Goal: Information Seeking & Learning: Learn about a topic

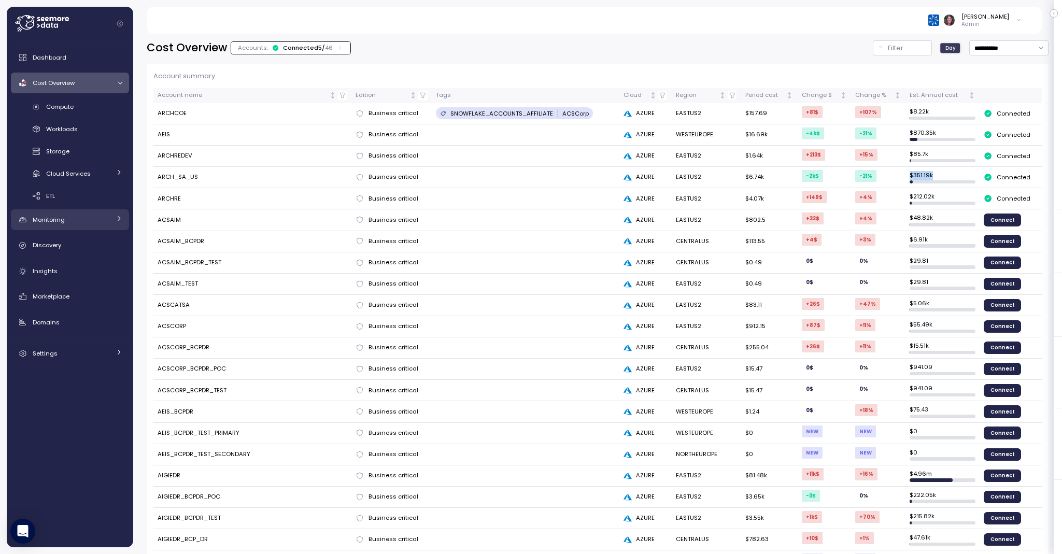
click at [65, 225] on link "Monitoring" at bounding box center [70, 219] width 118 height 21
click at [62, 266] on span "Anomalies" at bounding box center [62, 266] width 32 height 8
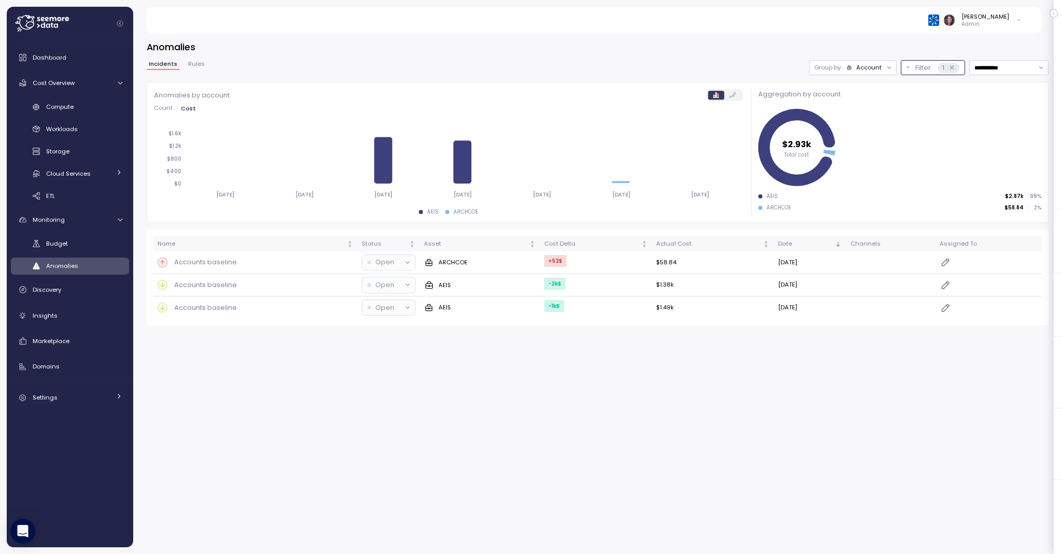
click at [948, 70] on icon at bounding box center [951, 67] width 7 height 7
click at [948, 66] on icon at bounding box center [951, 67] width 7 height 7
click at [950, 68] on icon at bounding box center [952, 68] width 4 height 4
click at [915, 63] on p "Filter" at bounding box center [923, 68] width 16 height 10
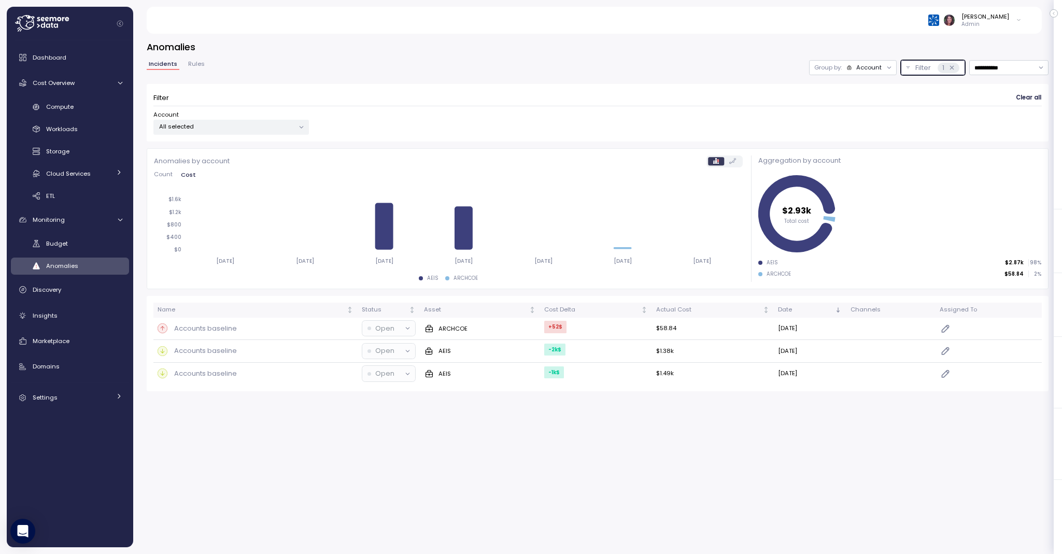
click at [921, 63] on div "Filter 1" at bounding box center [937, 68] width 44 height 10
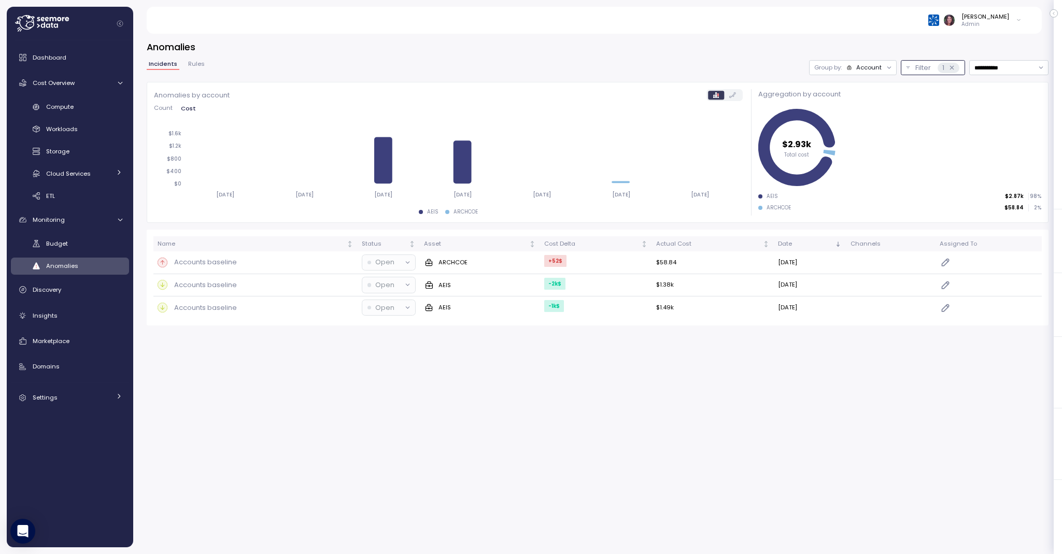
click at [921, 63] on div "Filter 1" at bounding box center [937, 68] width 44 height 10
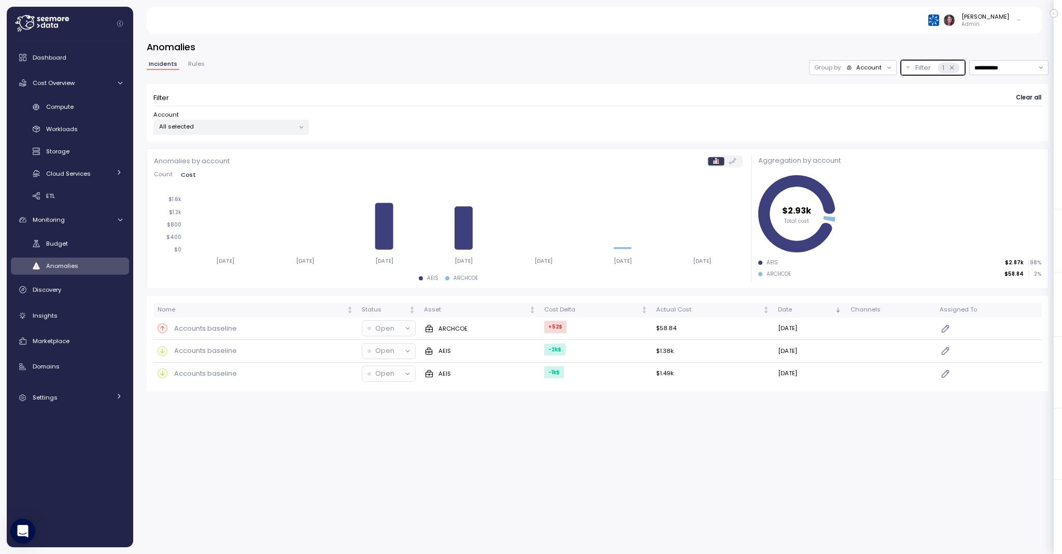
click at [256, 126] on p "All selected" at bounding box center [226, 126] width 135 height 8
click at [261, 250] on span "only" at bounding box center [260, 253] width 12 height 11
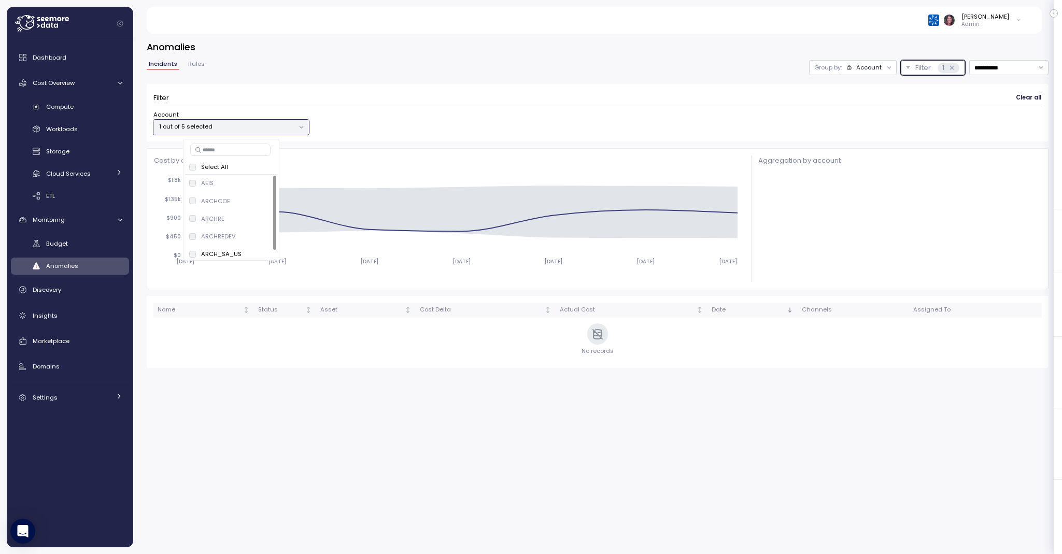
click at [189, 164] on div "Select All" at bounding box center [231, 166] width 92 height 13
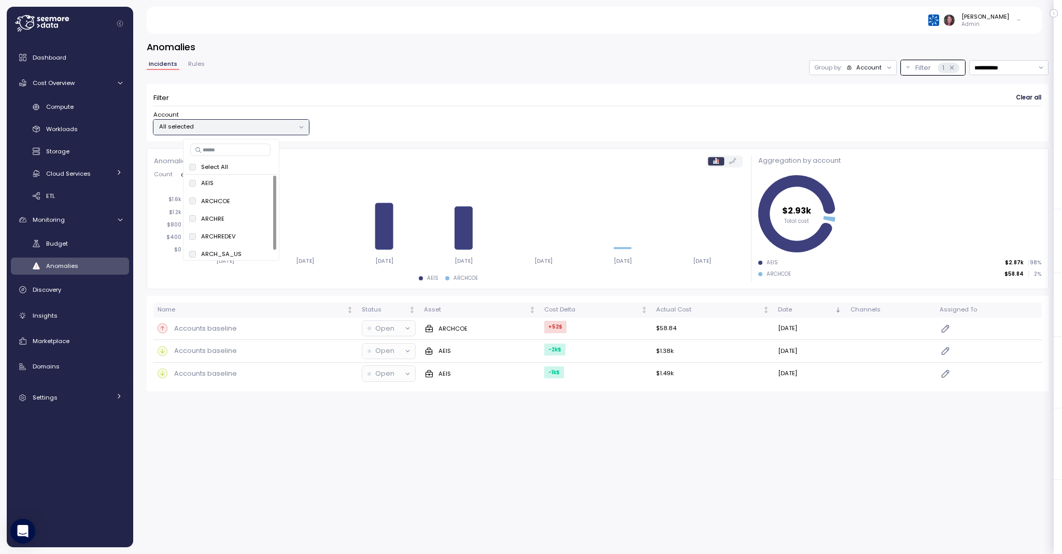
click at [582, 464] on div "**********" at bounding box center [597, 290] width 928 height 527
click at [652, 353] on td "$1.38k" at bounding box center [713, 351] width 122 height 23
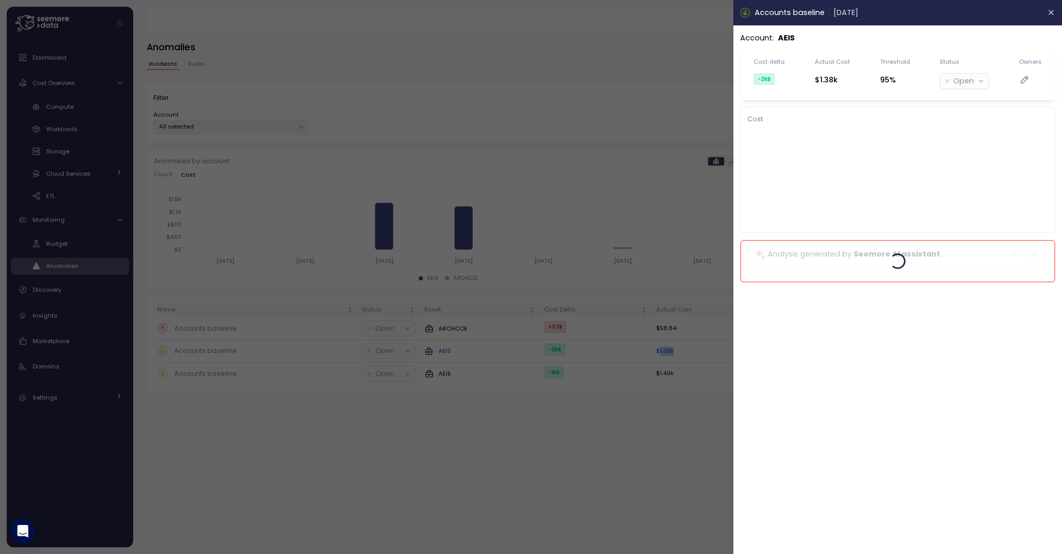
click at [650, 353] on body "Action board Let's save 120.35k $ Annually $ 24.28k Saved We have 5 low effort …" at bounding box center [531, 317] width 1062 height 634
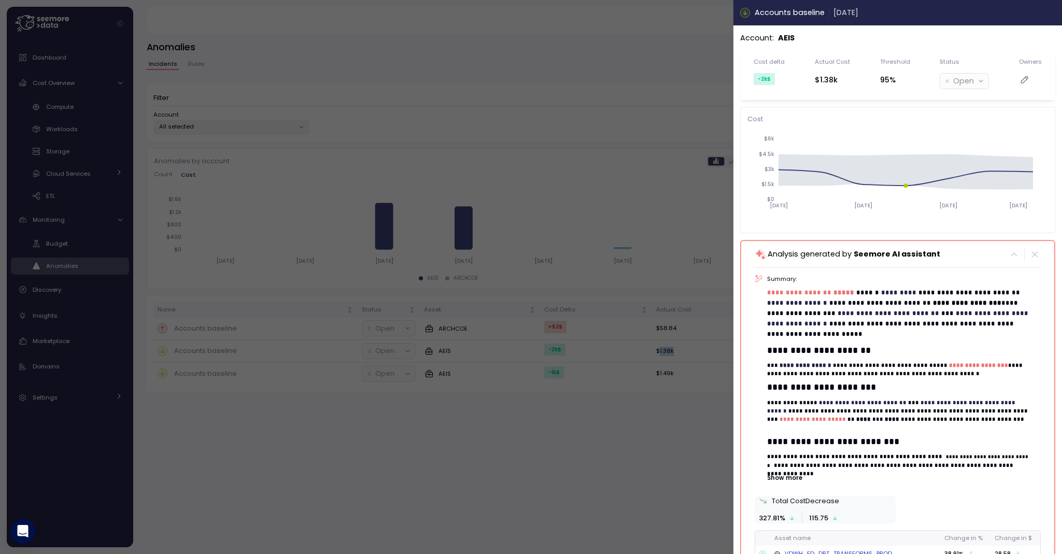
click at [1049, 12] on icon "button" at bounding box center [1051, 12] width 5 height 5
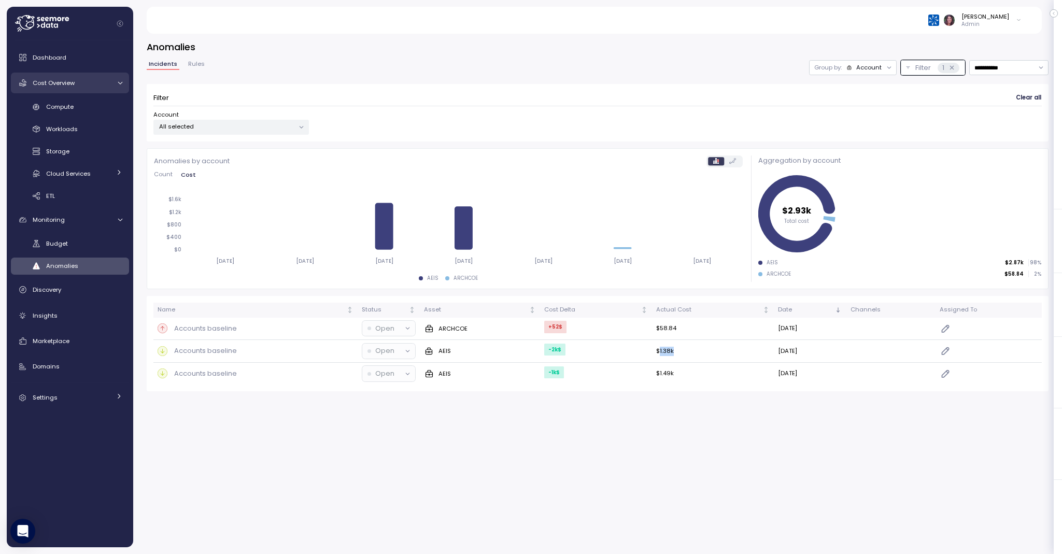
click at [65, 83] on span "Cost Overview" at bounding box center [54, 83] width 42 height 8
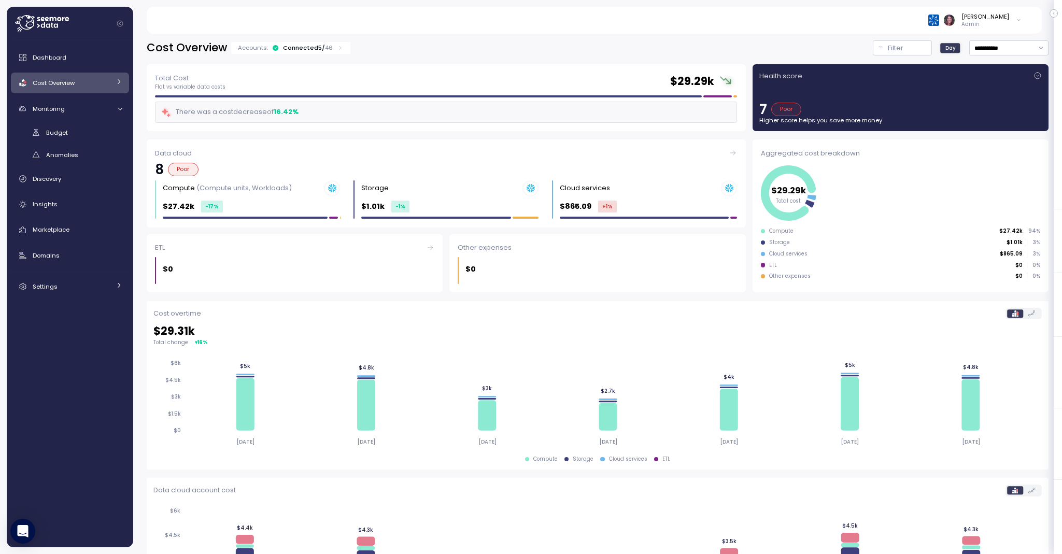
click at [290, 44] on div "Connected 5 / 46" at bounding box center [308, 48] width 50 height 8
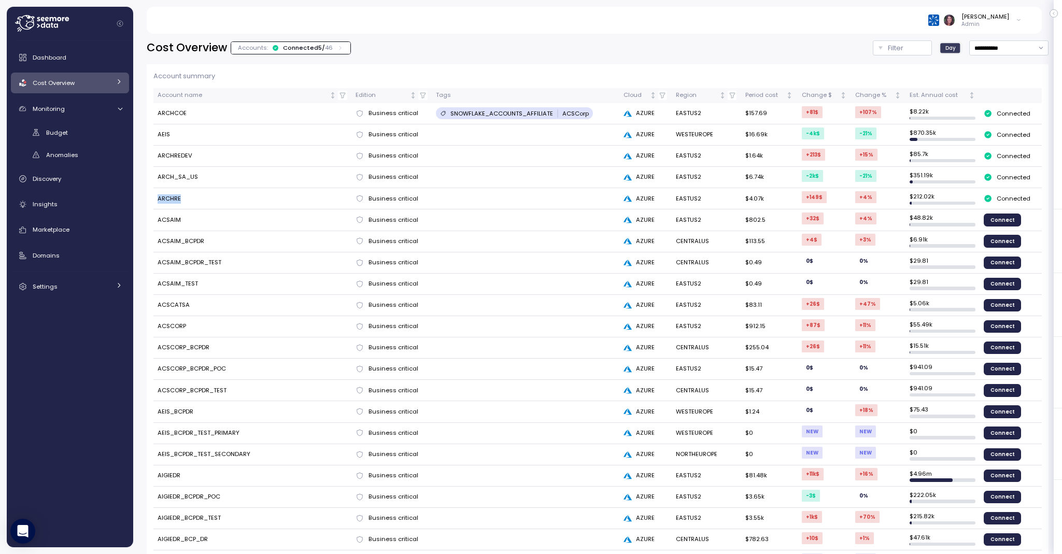
drag, startPoint x: 156, startPoint y: 194, endPoint x: 206, endPoint y: 204, distance: 50.7
click at [206, 204] on td "ARCHRE" at bounding box center [252, 198] width 198 height 21
